Goal: Transaction & Acquisition: Purchase product/service

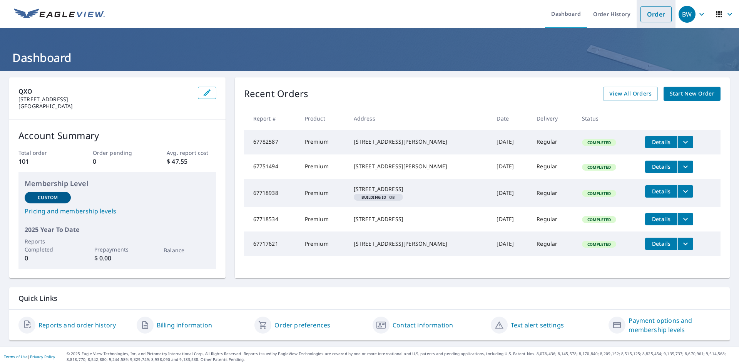
click at [647, 11] on link "Order" at bounding box center [656, 14] width 31 height 16
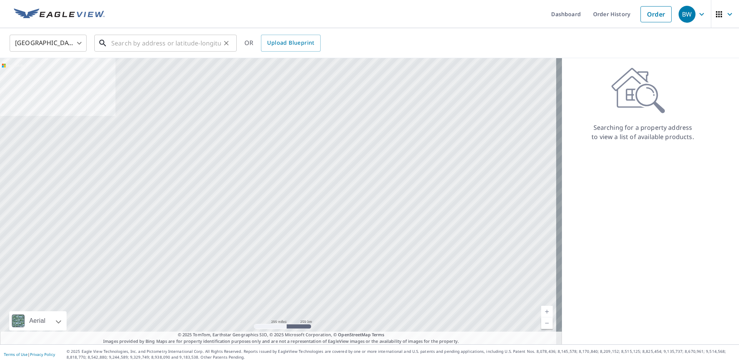
click at [157, 44] on input "text" at bounding box center [166, 43] width 110 height 22
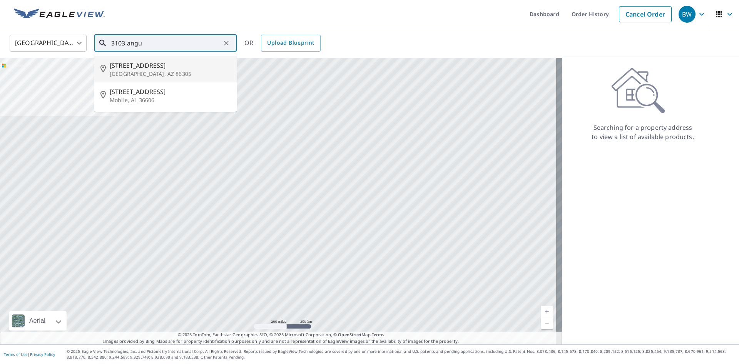
click at [147, 65] on span "[STREET_ADDRESS]" at bounding box center [170, 65] width 121 height 9
type input "[STREET_ADDRESS][PERSON_NAME]"
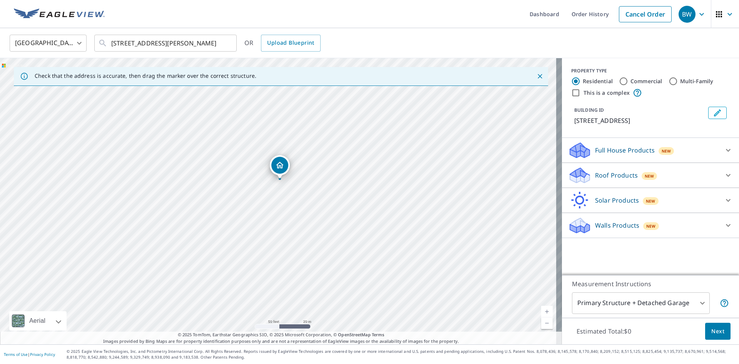
drag, startPoint x: 275, startPoint y: 179, endPoint x: 289, endPoint y: 217, distance: 40.3
click at [289, 217] on div "[STREET_ADDRESS][PERSON_NAME]" at bounding box center [281, 201] width 562 height 286
drag, startPoint x: 280, startPoint y: 167, endPoint x: 291, endPoint y: 169, distance: 11.9
click at [599, 172] on p "Roof Products" at bounding box center [616, 175] width 43 height 9
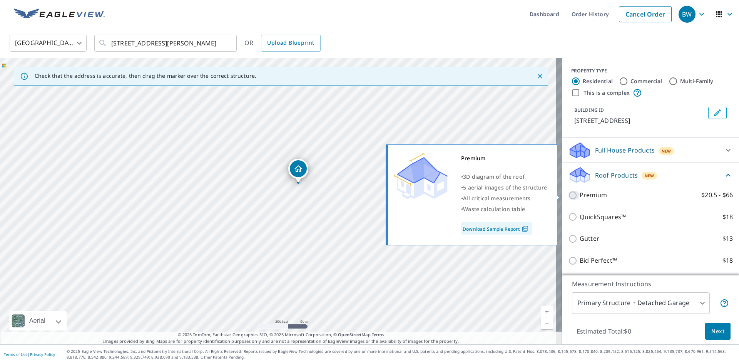
click at [569, 194] on input "Premium $20.5 - $66" at bounding box center [574, 195] width 12 height 9
checkbox input "true"
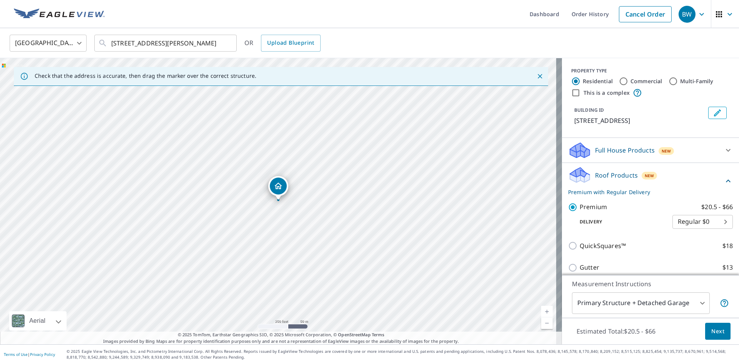
click at [711, 333] on span "Next" at bounding box center [717, 331] width 13 height 10
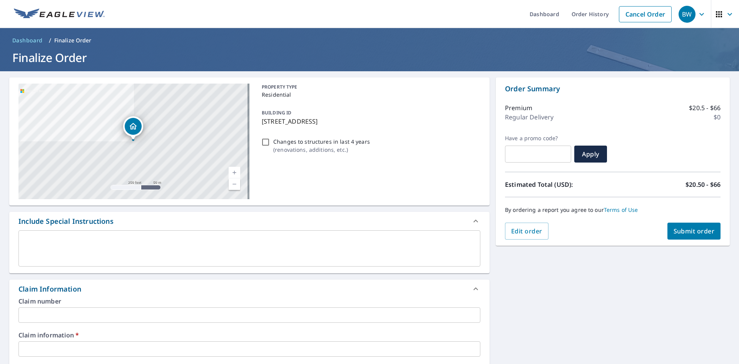
click at [76, 350] on input "text" at bounding box center [249, 348] width 462 height 15
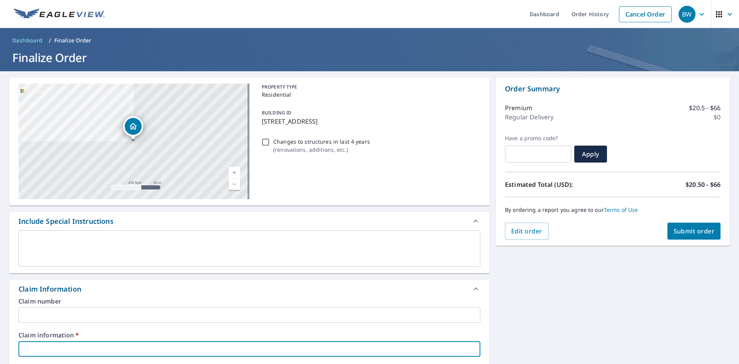
type input "410283"
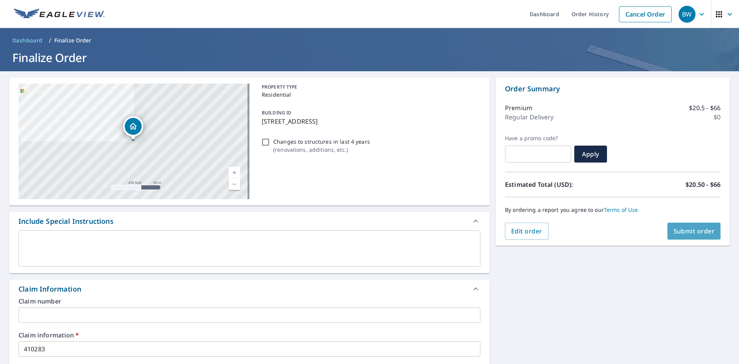
click at [694, 230] on span "Submit order" at bounding box center [694, 231] width 41 height 8
checkbox input "true"
